Goal: Use online tool/utility: Utilize a website feature to perform a specific function

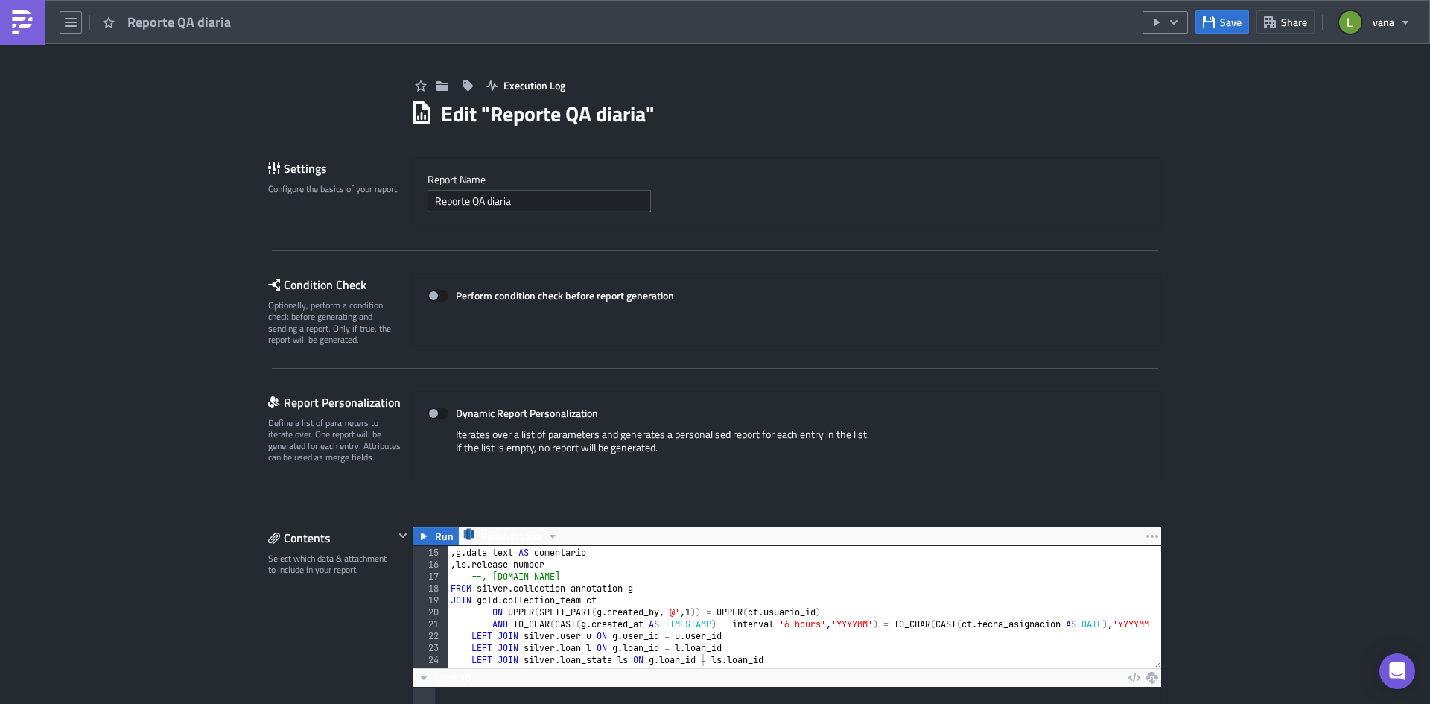
scroll to position [171, 748]
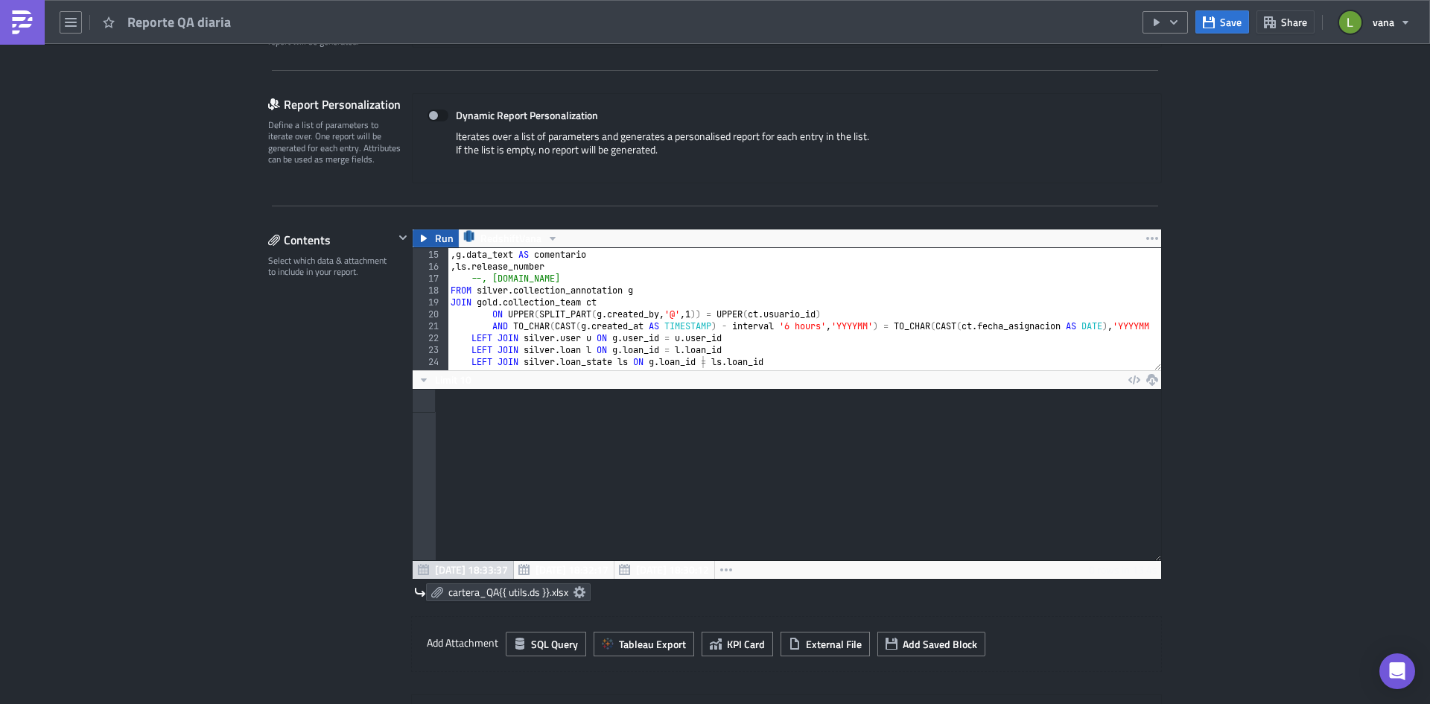
click at [435, 241] on span "Run" at bounding box center [444, 238] width 19 height 18
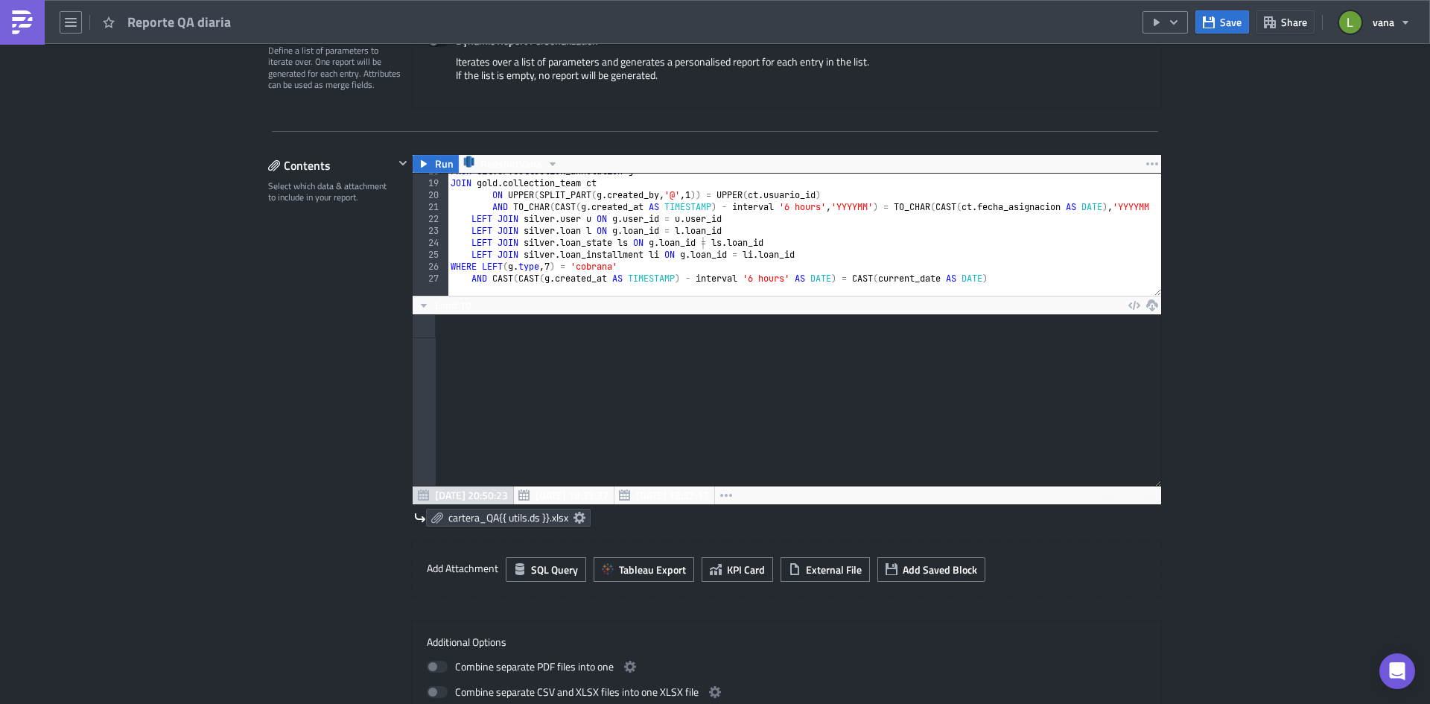
click at [500, 391] on div at bounding box center [787, 400] width 748 height 171
drag, startPoint x: 474, startPoint y: 353, endPoint x: 527, endPoint y: 407, distance: 75.3
click at [527, 407] on div at bounding box center [787, 400] width 748 height 171
click at [451, 335] on div at bounding box center [787, 326] width 748 height 23
click at [451, 334] on div at bounding box center [787, 326] width 748 height 23
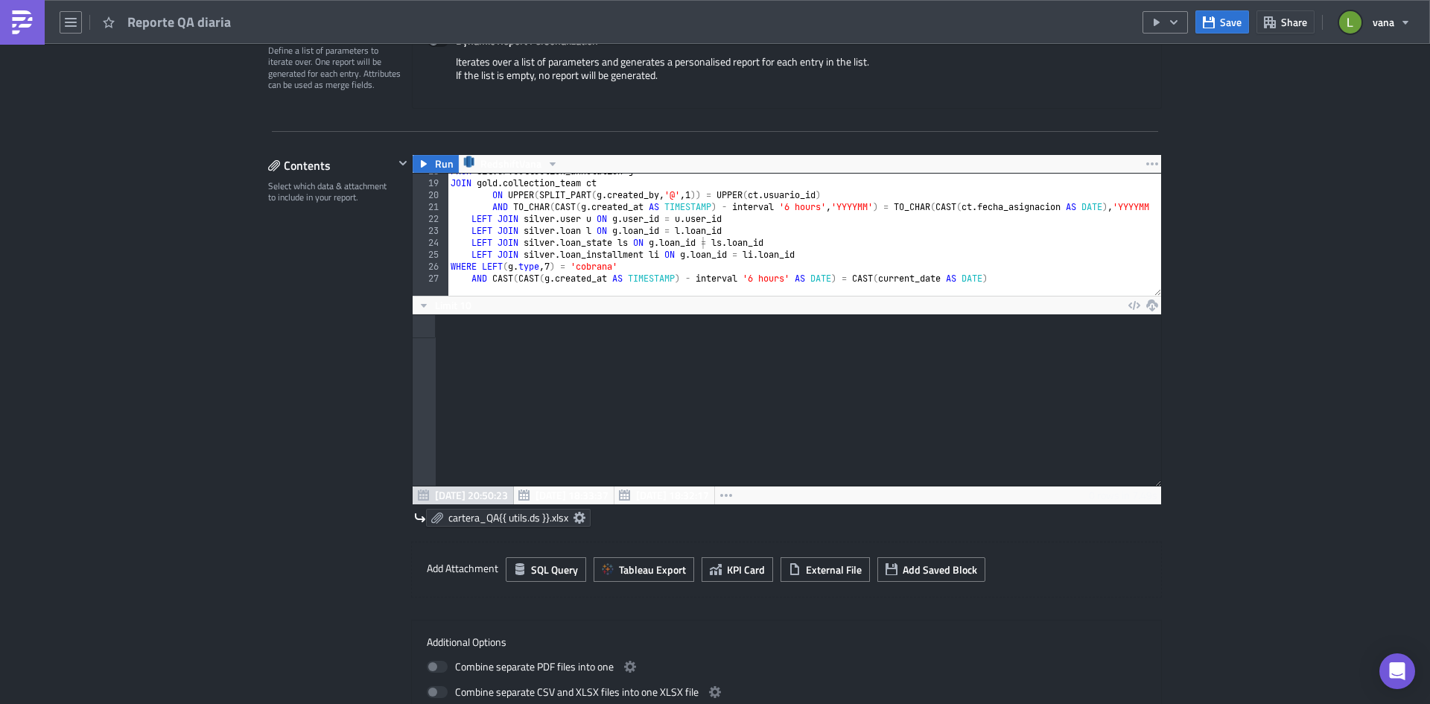
click at [573, 521] on icon at bounding box center [579, 518] width 12 height 12
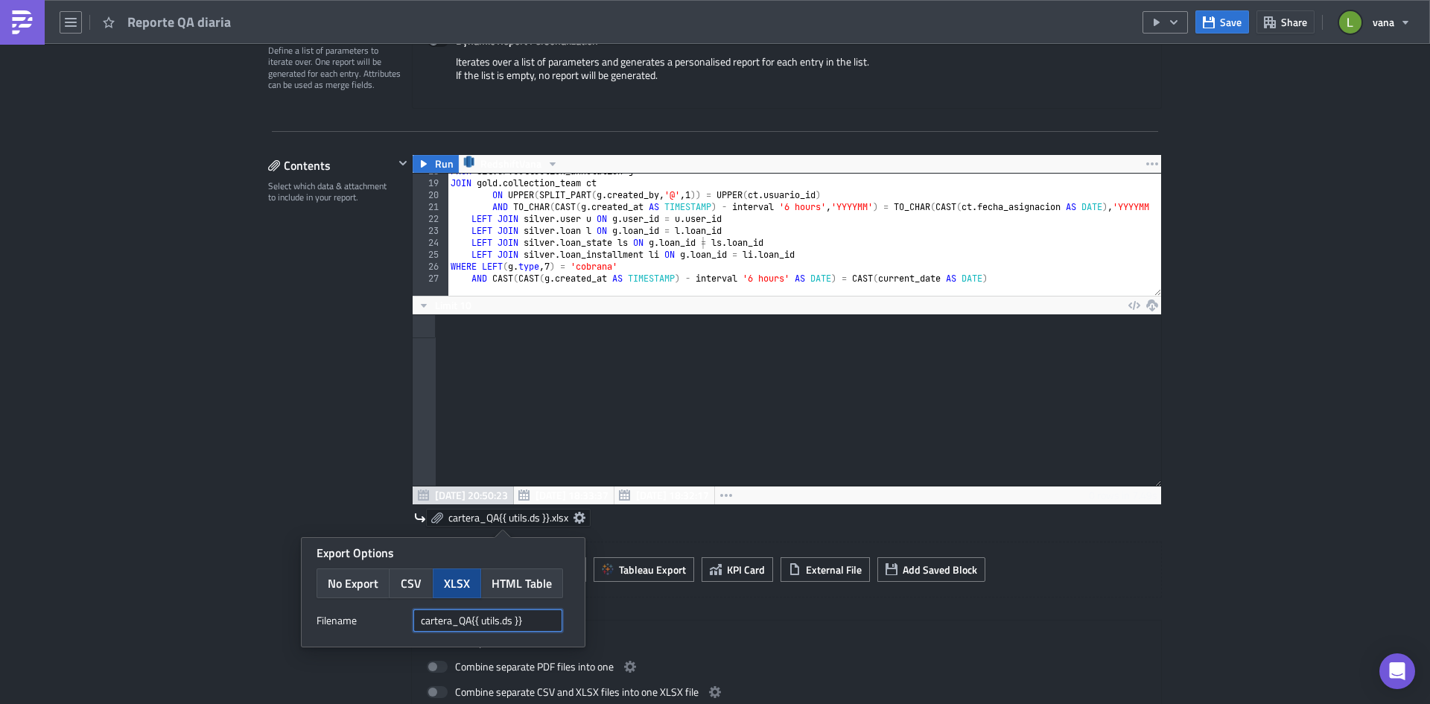
drag, startPoint x: 532, startPoint y: 622, endPoint x: 471, endPoint y: 619, distance: 60.4
click at [471, 619] on input "cartera_QA{{ utils.ds }}" at bounding box center [487, 620] width 149 height 22
type input "cartera_QA"
click at [311, 400] on div "Contents Select which data & attachment to include in your report." at bounding box center [331, 439] width 126 height 570
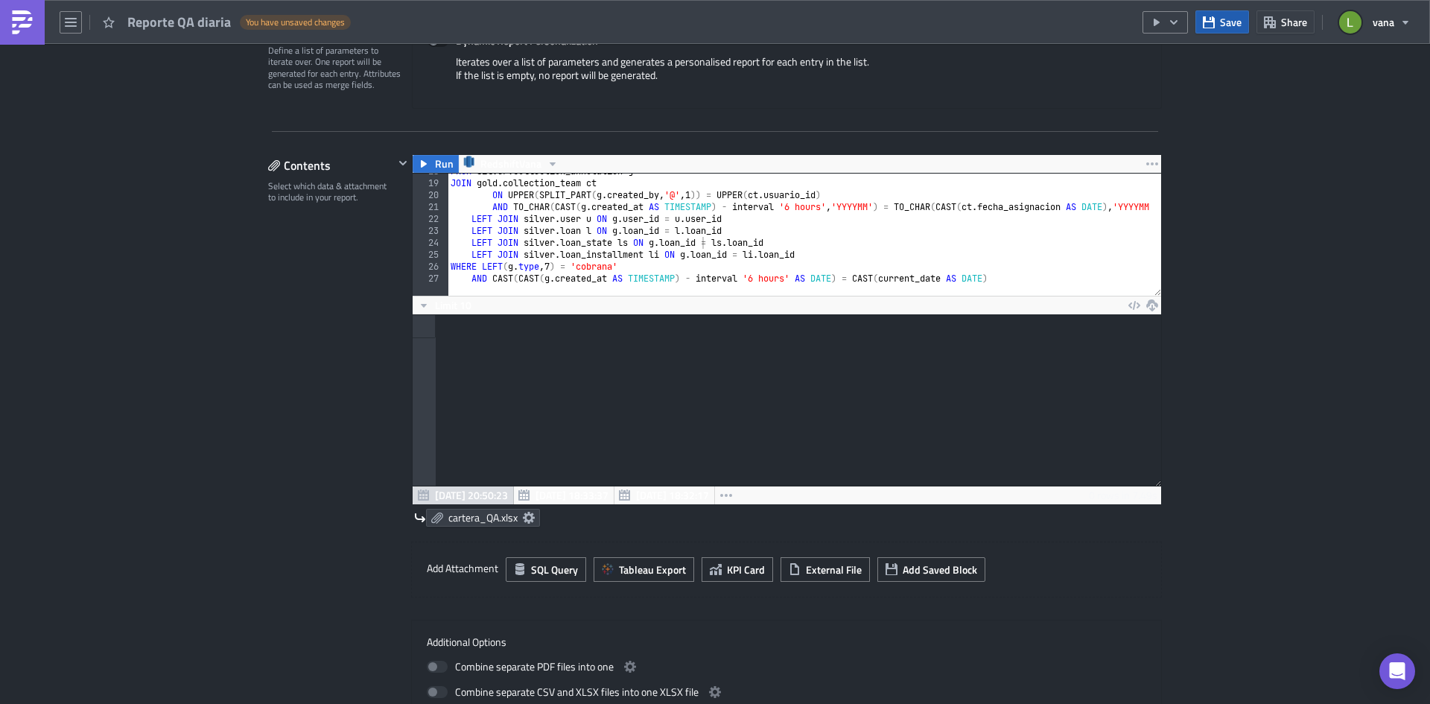
click at [1218, 28] on button "Save" at bounding box center [1222, 21] width 54 height 23
click at [435, 170] on span "Run" at bounding box center [444, 164] width 19 height 18
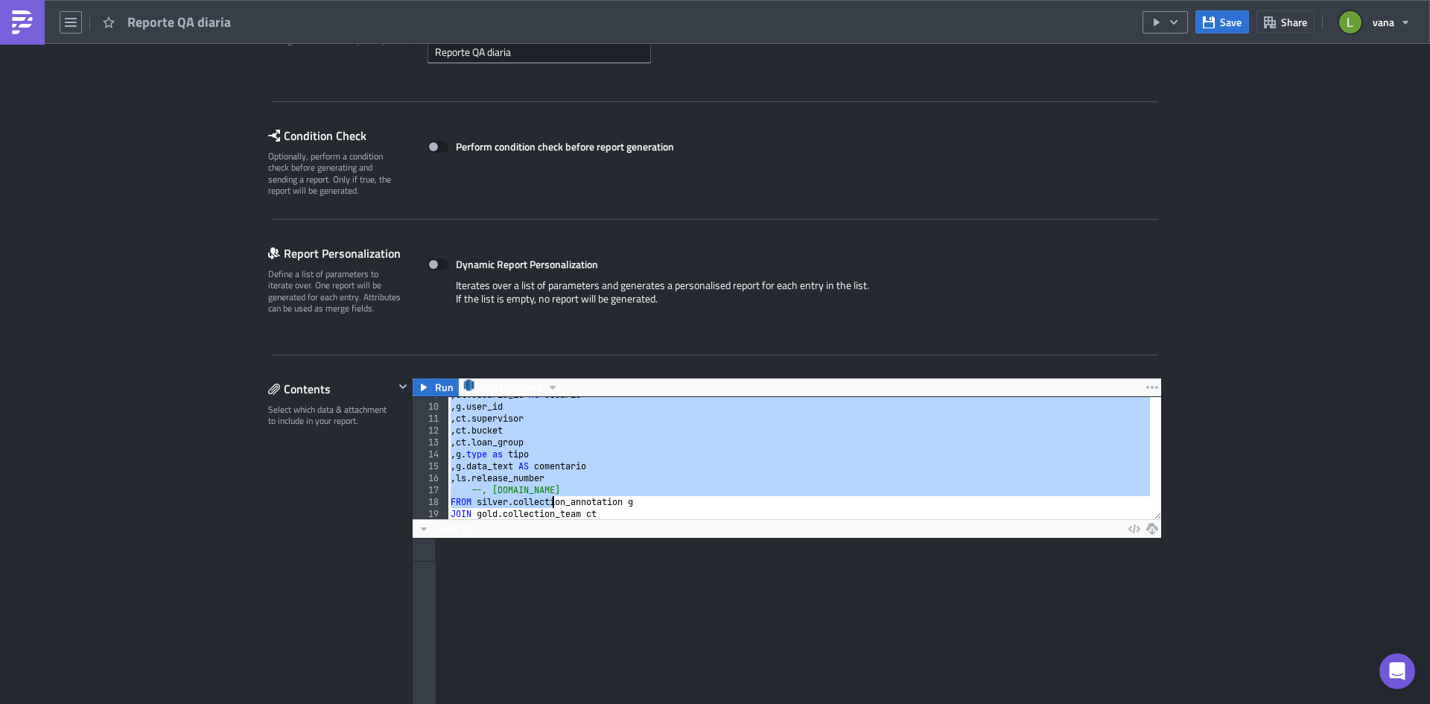
scroll to position [211, 0]
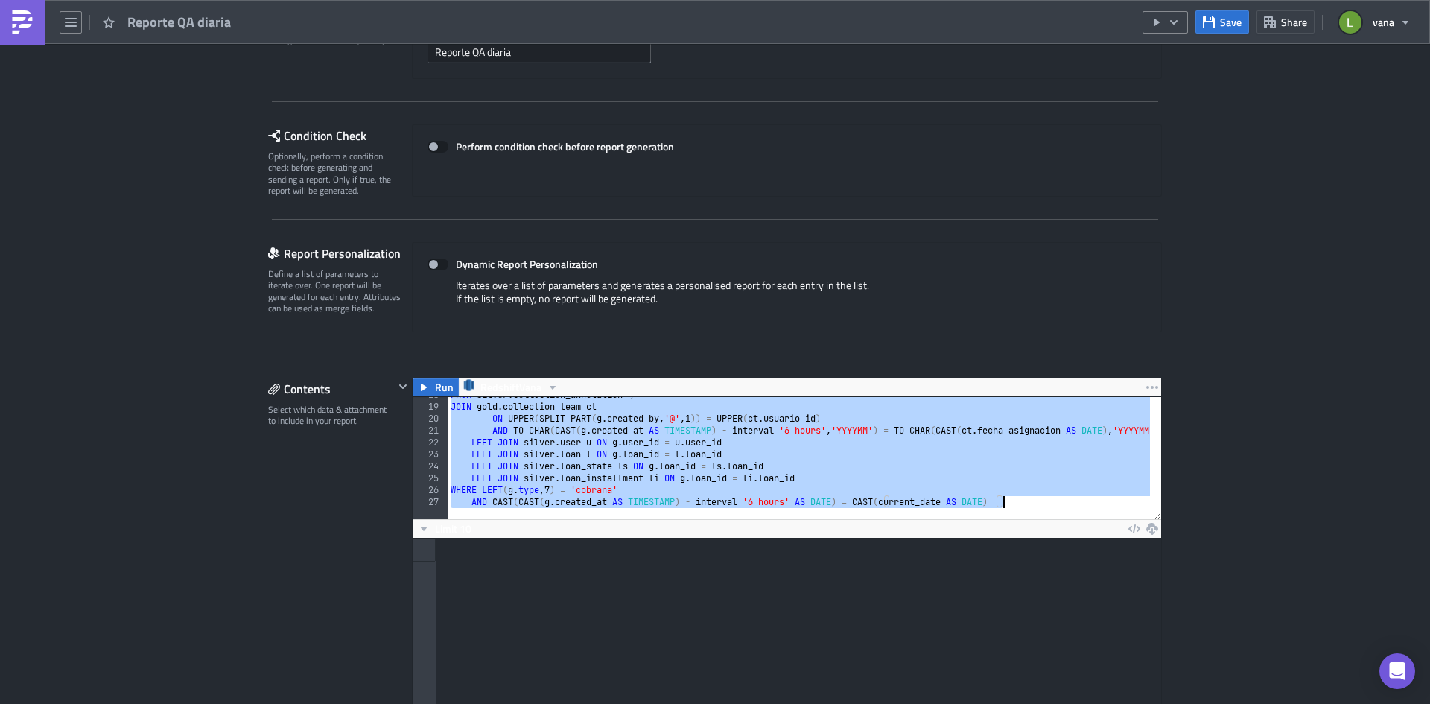
drag, startPoint x: 444, startPoint y: 407, endPoint x: 1034, endPoint y: 510, distance: 598.9
click at [1034, 510] on div "SELECT 18 19 20 21 22 23 24 25 26 27 FROM silver . collection_annotation g JOIN…" at bounding box center [787, 458] width 748 height 122
type textarea "WHERE LEFT(g.type, 7) = 'cobrana' AND CAST(CAST(g.created_at AS TIMESTAMP) - in…"
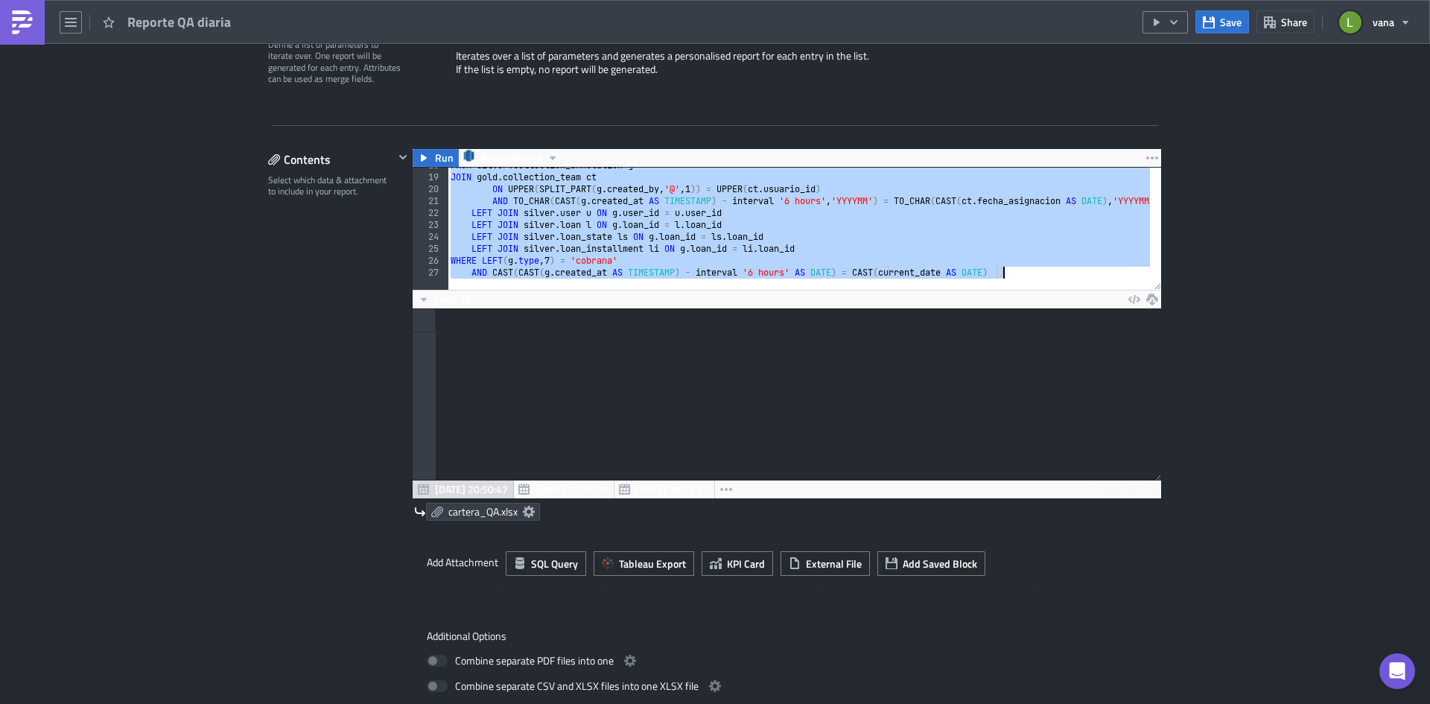
scroll to position [372, 0]
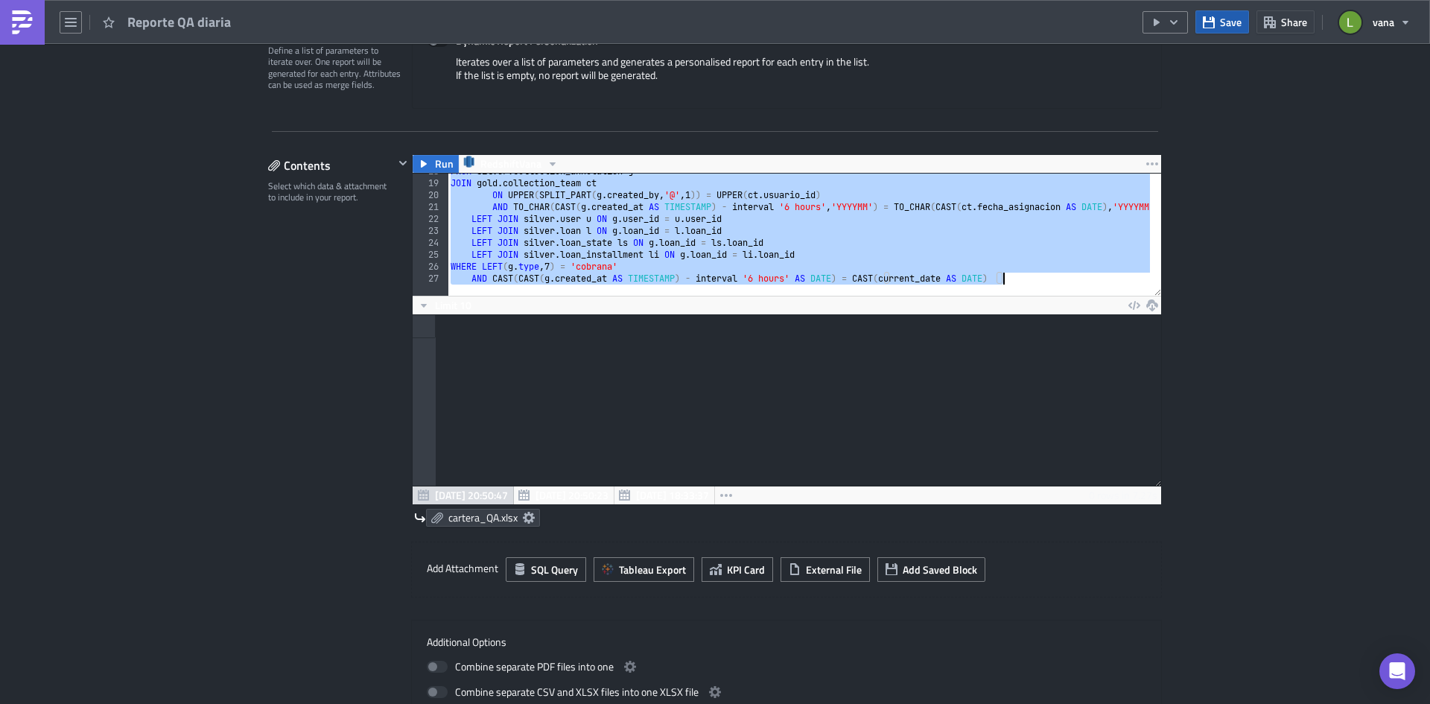
click at [1225, 26] on span "Save" at bounding box center [1231, 22] width 22 height 16
click at [1245, 203] on div "Execution Log Edit " Reporte QA diaria " Settings Configure the basics of your …" at bounding box center [715, 613] width 1430 height 1883
